Goal: Information Seeking & Learning: Learn about a topic

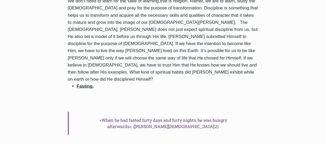
scroll to position [496, 0]
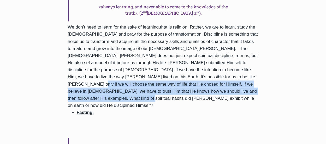
drag, startPoint x: 196, startPoint y: 22, endPoint x: 240, endPoint y: 35, distance: 46.3
copy div "If we believe in [DEMOGRAPHIC_DATA], we have to trust Him that He knows how we …"
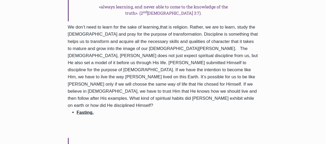
click at [98, 109] on li "Fasting." at bounding box center [168, 112] width 182 height 7
drag, startPoint x: 81, startPoint y: 43, endPoint x: 94, endPoint y: 47, distance: 13.6
copy div "Fasting."
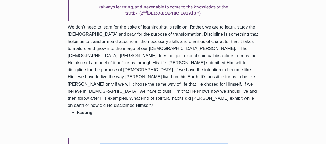
drag, startPoint x: 78, startPoint y: 76, endPoint x: 175, endPoint y: 86, distance: 97.7
copy h6 "«When he had fasted forty days and forty nights, he was hungry afterwards». ([P…"
drag, startPoint x: 77, startPoint y: 104, endPoint x: 102, endPoint y: 105, distance: 24.8
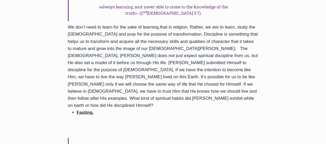
copy u "Solitude."
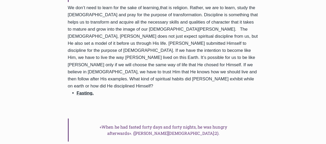
scroll to position [548, 0]
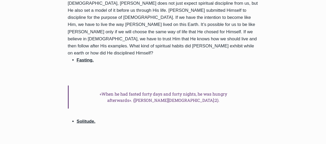
drag, startPoint x: 77, startPoint y: 83, endPoint x: 255, endPoint y: 85, distance: 178.6
copy h6 "Early in the night, he rose up and went out, and departed into a deserted place…"
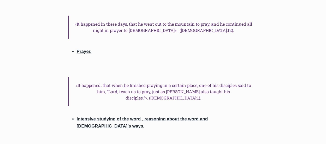
scroll to position [783, 0]
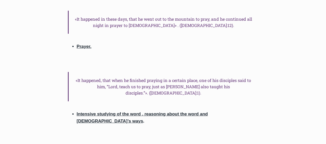
drag, startPoint x: 70, startPoint y: 98, endPoint x: 150, endPoint y: 111, distance: 80.7
copy div "That’s what made [DEMOGRAPHIC_DATA][PERSON_NAME] and mighty as the Son of man. …"
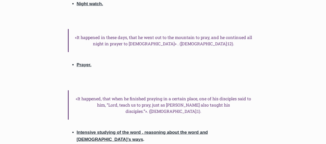
scroll to position [757, 0]
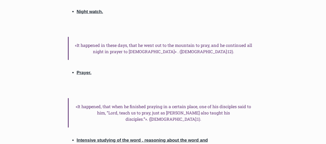
click at [96, 69] on li "Prayer." at bounding box center [168, 72] width 182 height 7
click at [95, 69] on li "Prayer." at bounding box center [168, 72] width 182 height 7
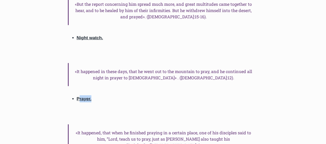
drag, startPoint x: 78, startPoint y: 31, endPoint x: 96, endPoint y: 31, distance: 18.3
click at [96, 95] on li "Prayer." at bounding box center [168, 98] width 182 height 7
drag, startPoint x: 77, startPoint y: 28, endPoint x: 97, endPoint y: 31, distance: 19.7
click at [97, 95] on li "Prayer." at bounding box center [168, 98] width 182 height 7
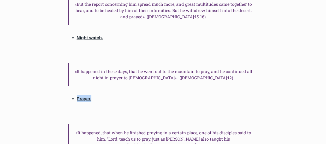
copy u "Prayer."
click at [239, 124] on h6 "«It happened, that when he finished praying in a certain place, one of his disc…" at bounding box center [163, 138] width 191 height 29
click at [241, 124] on h6 "«It happened, that when he finished praying in a certain place, one of his disc…" at bounding box center [163, 138] width 191 height 29
click at [240, 124] on h6 "«It happened, that when he finished praying in a certain place, one of his disc…" at bounding box center [163, 138] width 191 height 29
drag, startPoint x: 220, startPoint y: 70, endPoint x: 241, endPoint y: 69, distance: 21.2
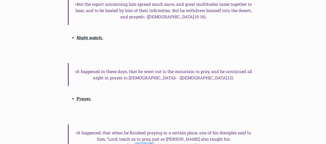
click at [241, 124] on h6 "«It happened, that when he finished praying in a certain place, one of his disc…" at bounding box center [163, 138] width 191 height 29
copy h6 "([DEMOGRAPHIC_DATA]:1)."
click at [192, 124] on h6 "«It happened, that when he finished praying in a certain place, one of his disc…" at bounding box center [163, 138] width 191 height 29
click at [78, 124] on h6 "«It happened, that when he finished praying in a certain place, one of his disc…" at bounding box center [163, 138] width 191 height 29
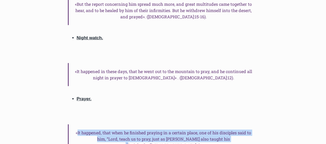
drag, startPoint x: 77, startPoint y: 61, endPoint x: 215, endPoint y: 69, distance: 137.6
click at [215, 124] on h6 "«It happened, that when he finished praying in a certain place, one of his disc…" at bounding box center [163, 138] width 191 height 29
copy h6 "It happened, that when he finished praying in a certain place, one of his disci…"
